Goal: Check status: Check status

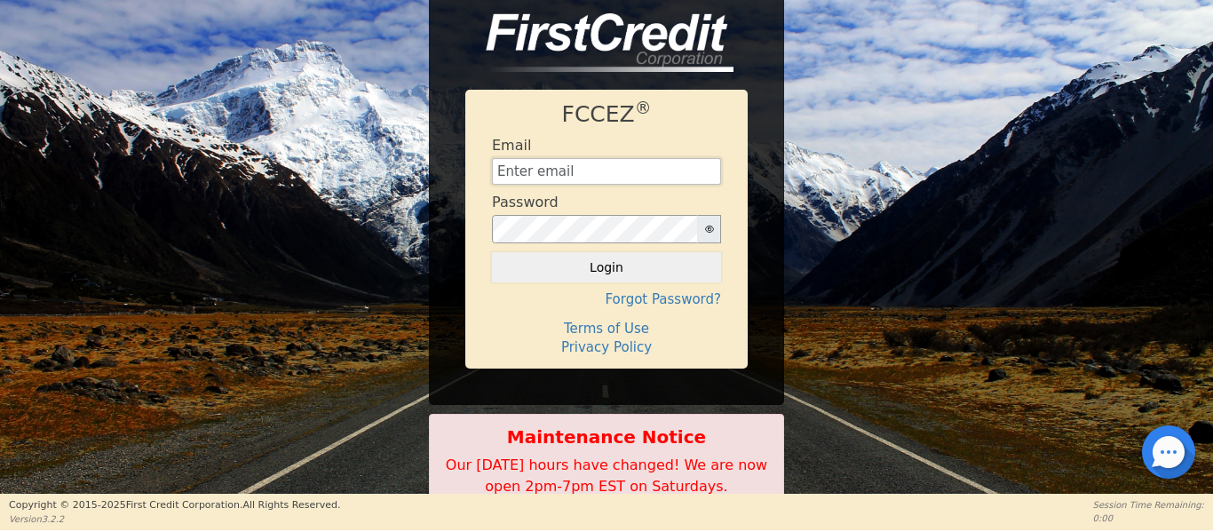
type input "[EMAIL_ADDRESS][DOMAIN_NAME]"
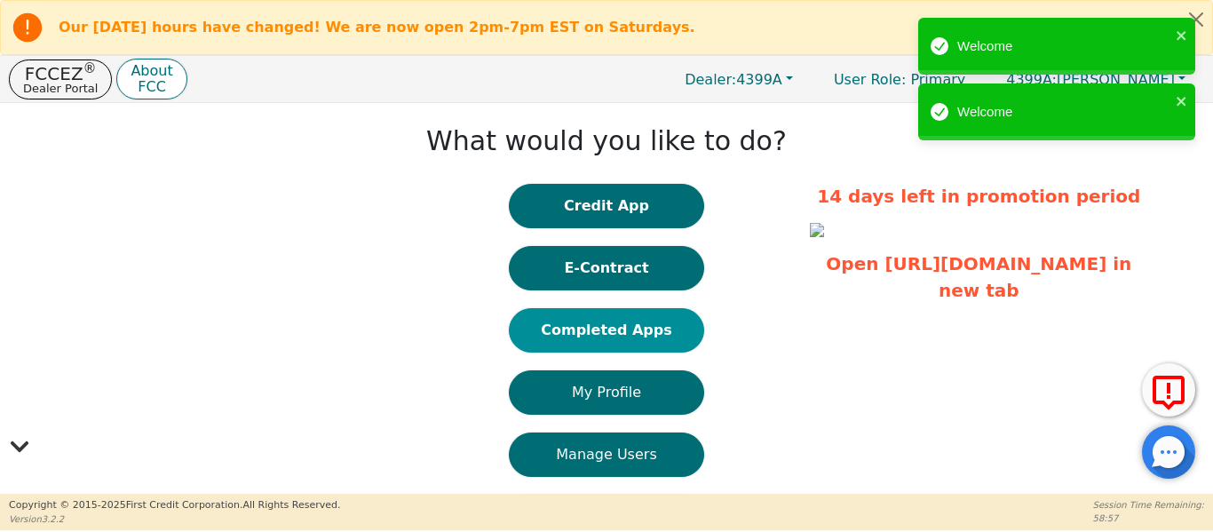
click at [577, 333] on button "Completed Apps" at bounding box center [606, 330] width 195 height 44
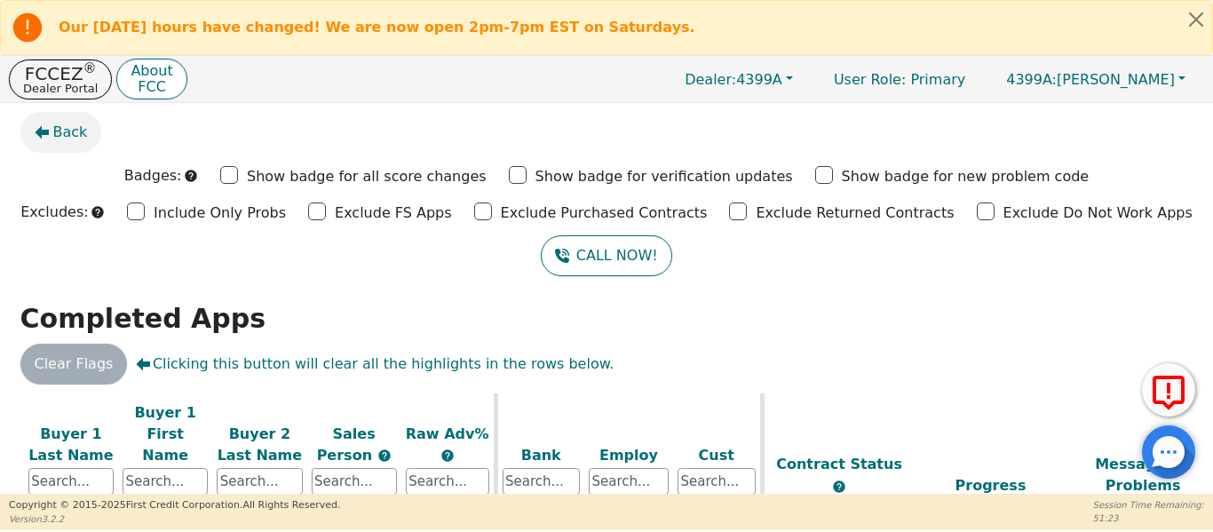
click at [64, 145] on button "Back" at bounding box center [61, 132] width 82 height 41
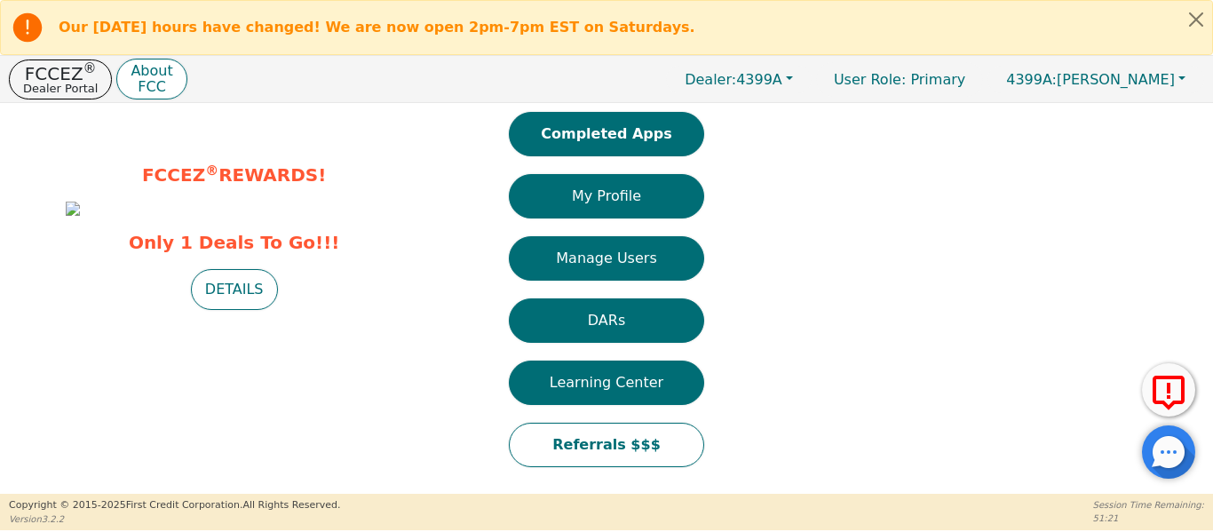
scroll to position [215, 0]
click at [246, 310] on button "DETAILS" at bounding box center [234, 289] width 87 height 41
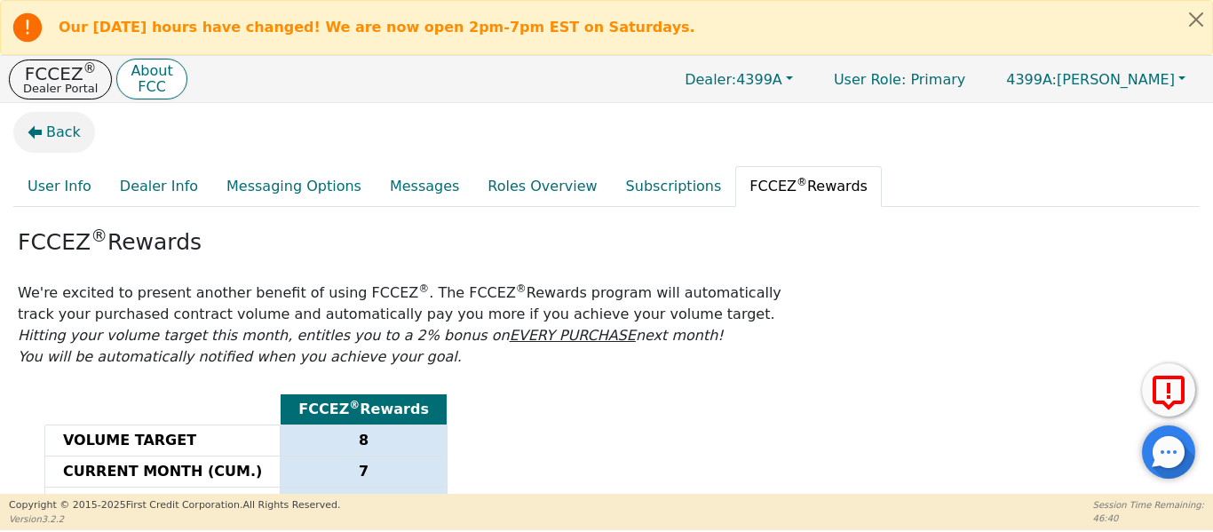
click at [42, 131] on button "Back" at bounding box center [54, 132] width 82 height 41
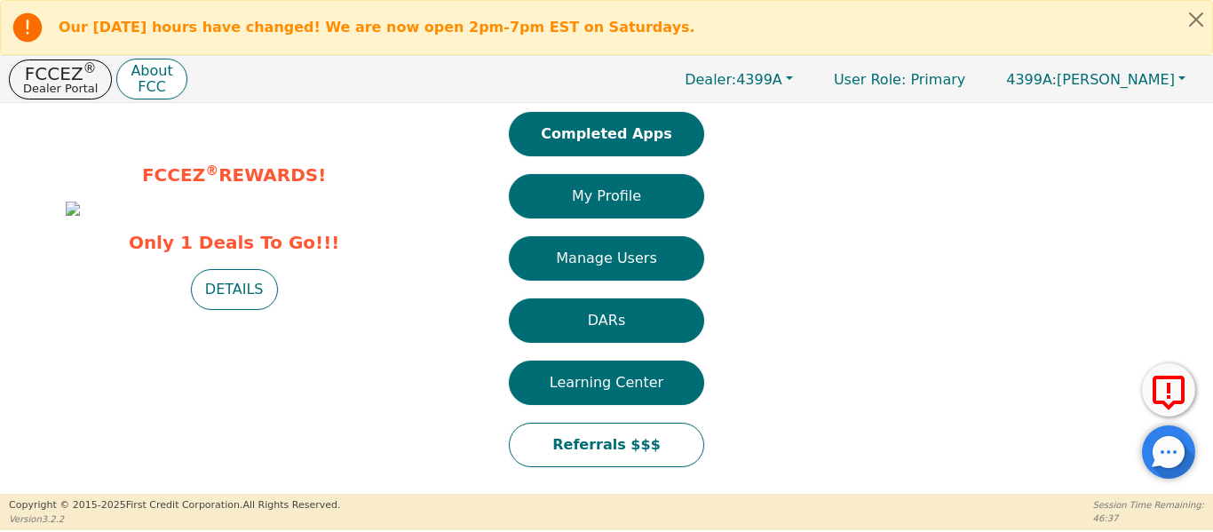
scroll to position [215, 0]
click at [234, 310] on button "DETAILS" at bounding box center [234, 289] width 87 height 41
